Goal: Task Accomplishment & Management: Manage account settings

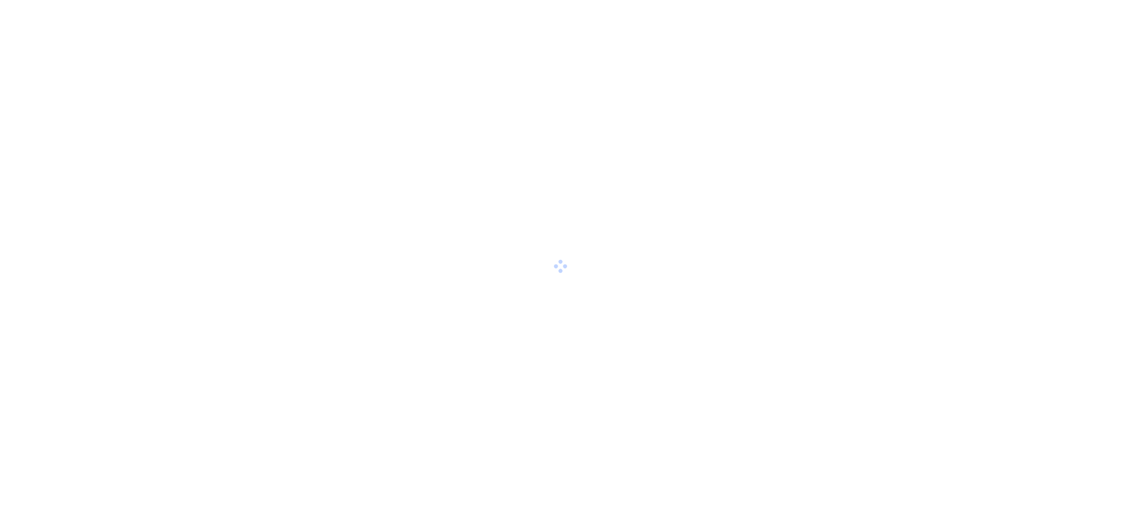
drag, startPoint x: 569, startPoint y: 312, endPoint x: 561, endPoint y: 319, distance: 9.9
click at [561, 319] on div at bounding box center [560, 266] width 1121 height 532
